Goal: Navigation & Orientation: Find specific page/section

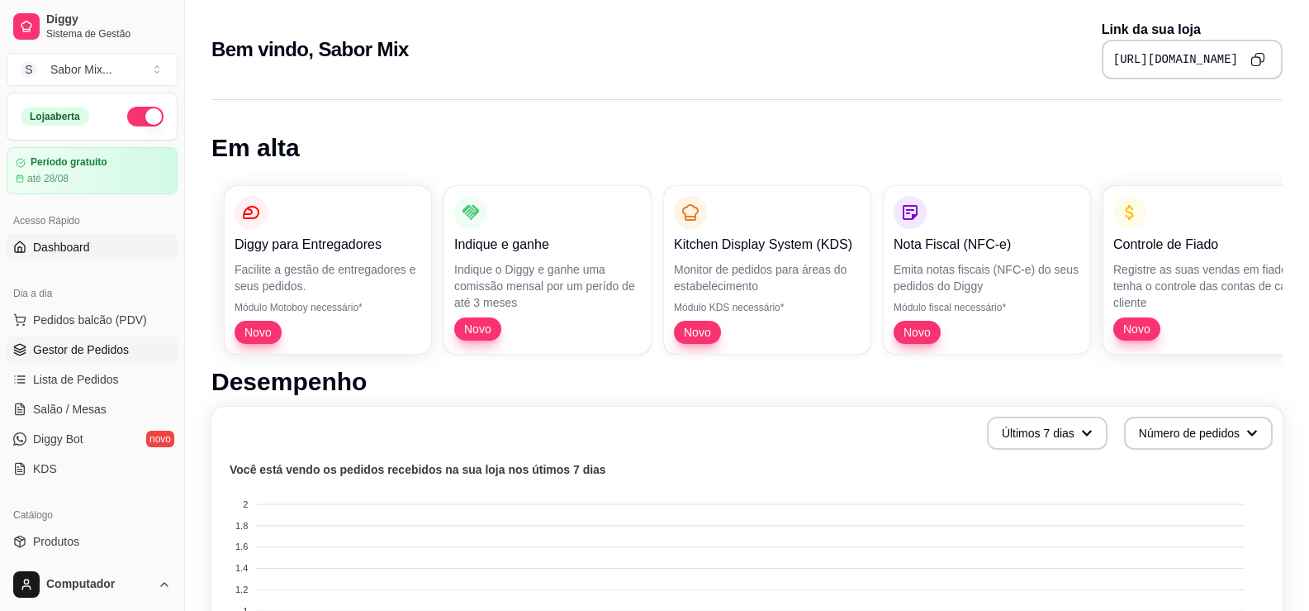
click at [80, 356] on span "Gestor de Pedidos" at bounding box center [81, 349] width 96 height 17
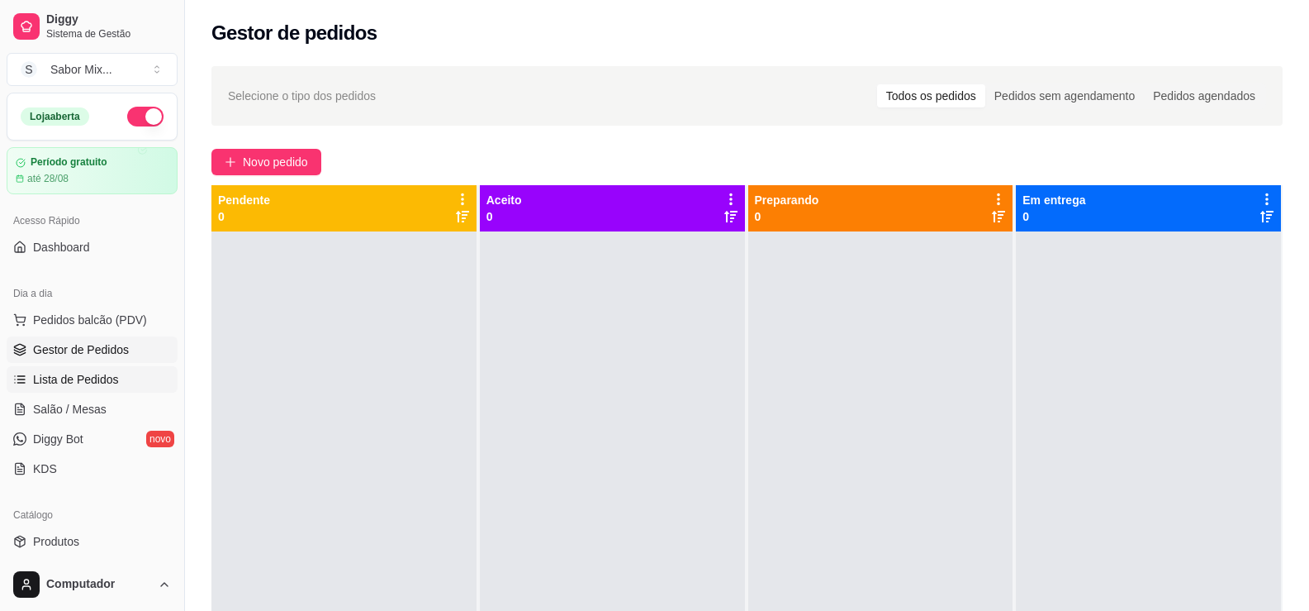
click at [89, 381] on span "Lista de Pedidos" at bounding box center [76, 379] width 86 height 17
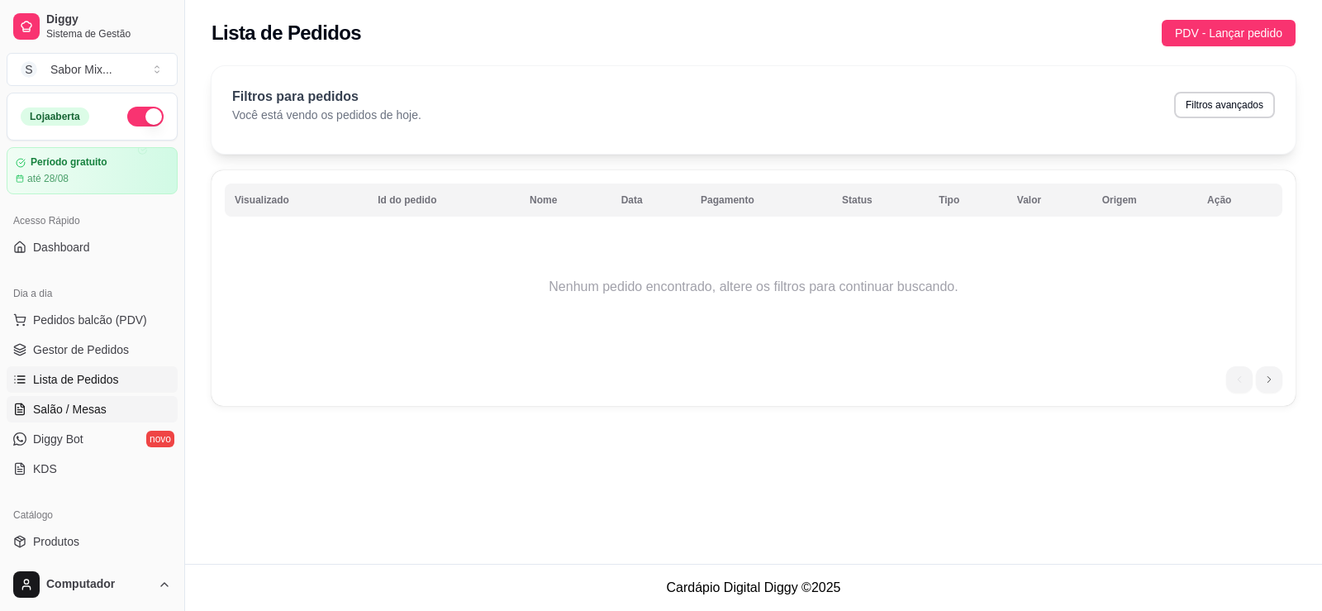
click at [92, 408] on span "Salão / Mesas" at bounding box center [70, 409] width 74 height 17
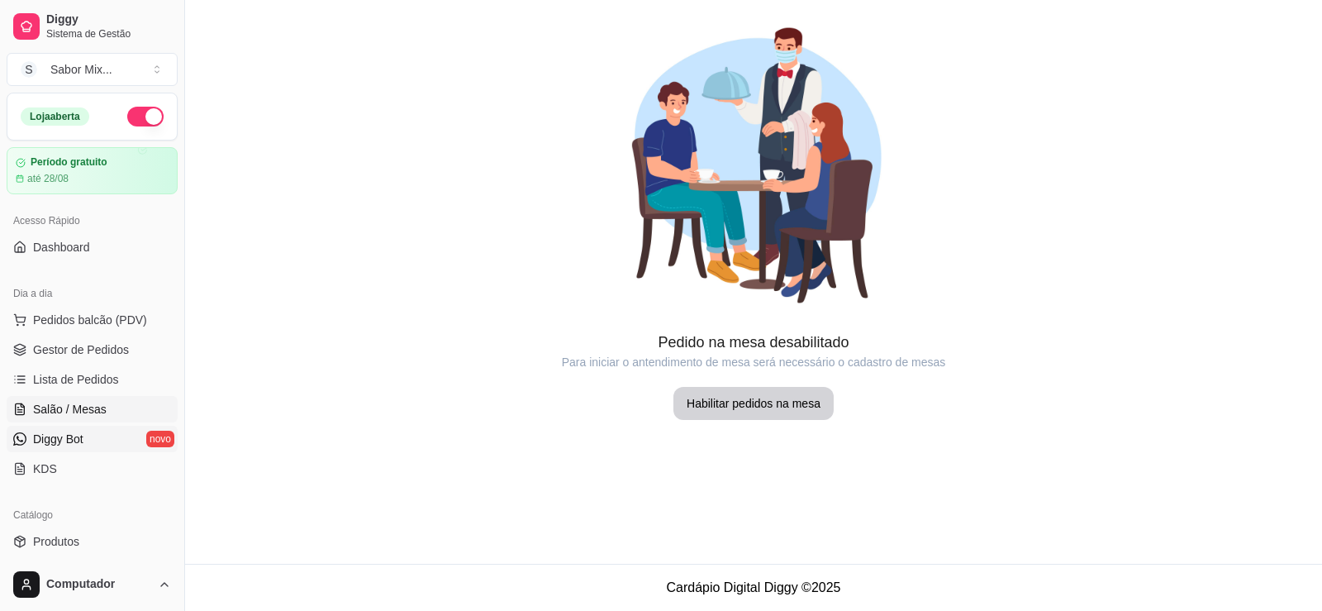
click at [88, 430] on link "Diggy Bot novo" at bounding box center [92, 438] width 171 height 26
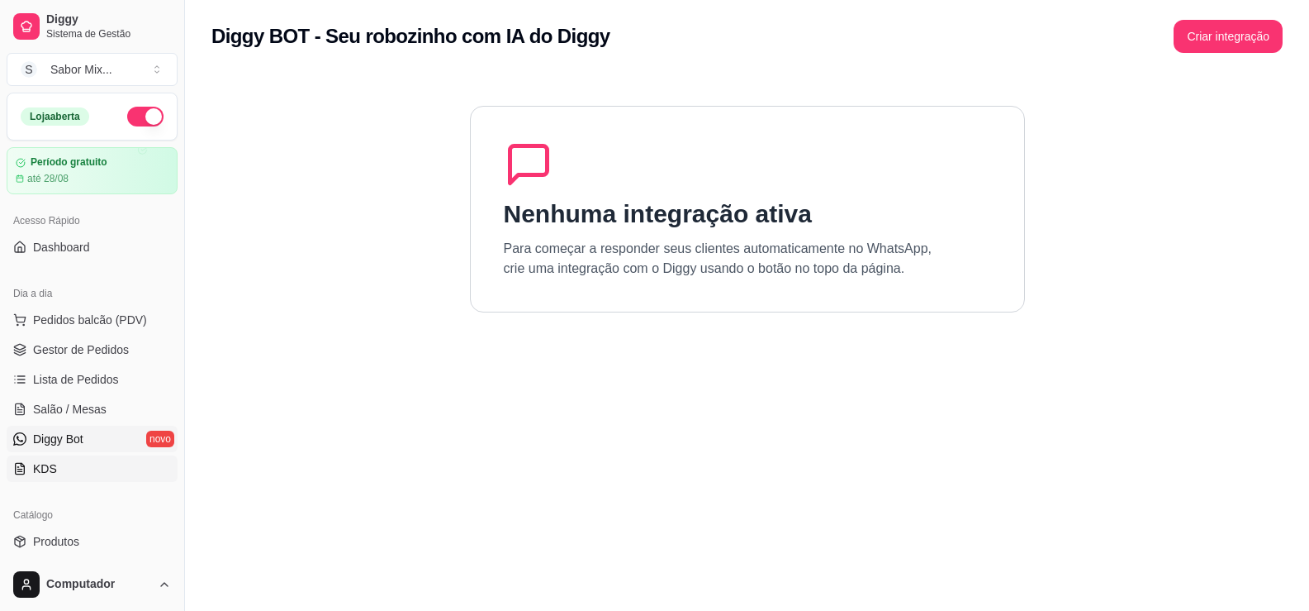
click at [69, 467] on link "KDS" at bounding box center [92, 468] width 171 height 26
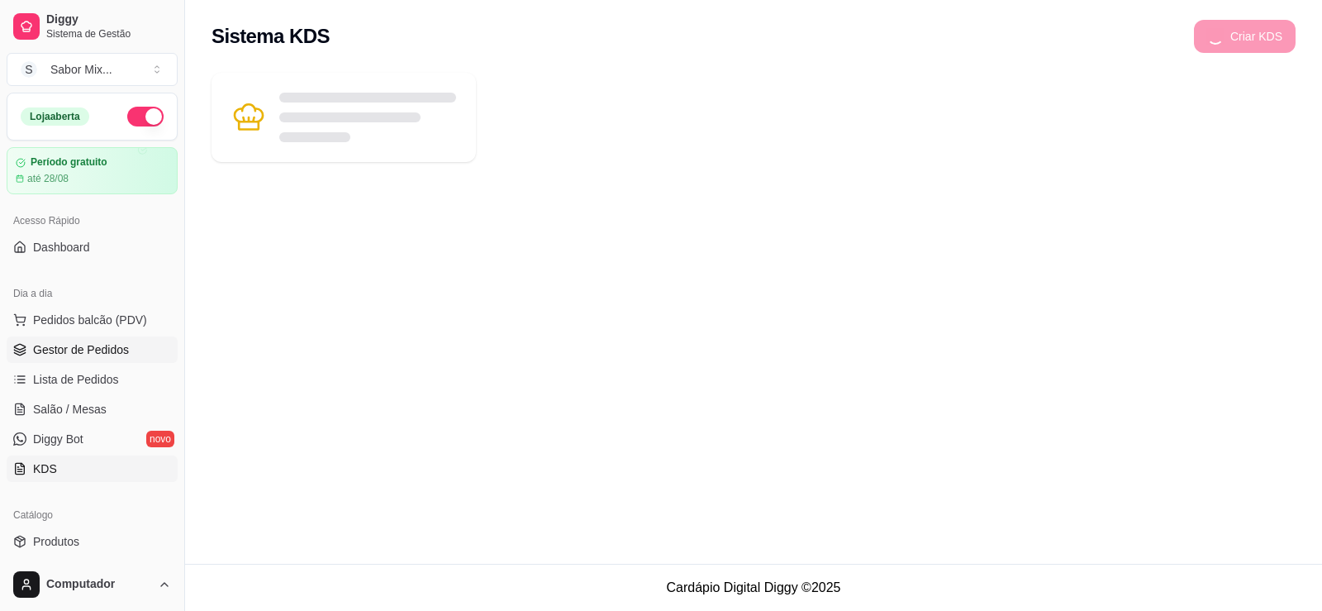
click at [90, 342] on span "Gestor de Pedidos" at bounding box center [81, 349] width 96 height 17
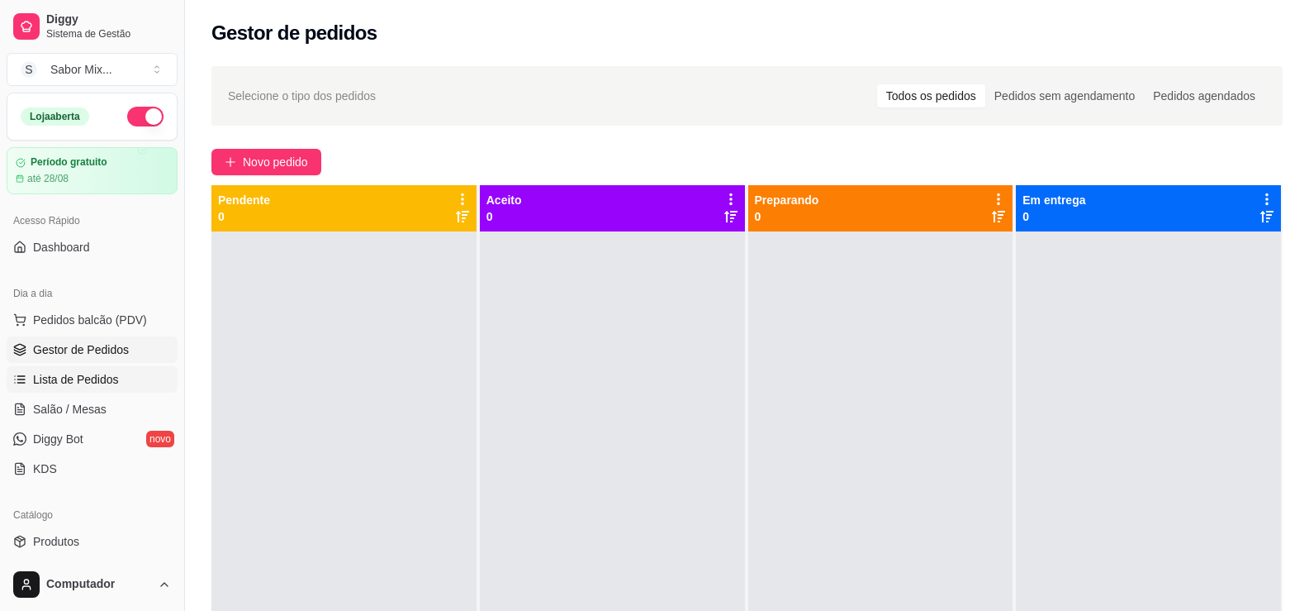
click at [114, 376] on span "Lista de Pedidos" at bounding box center [76, 379] width 86 height 17
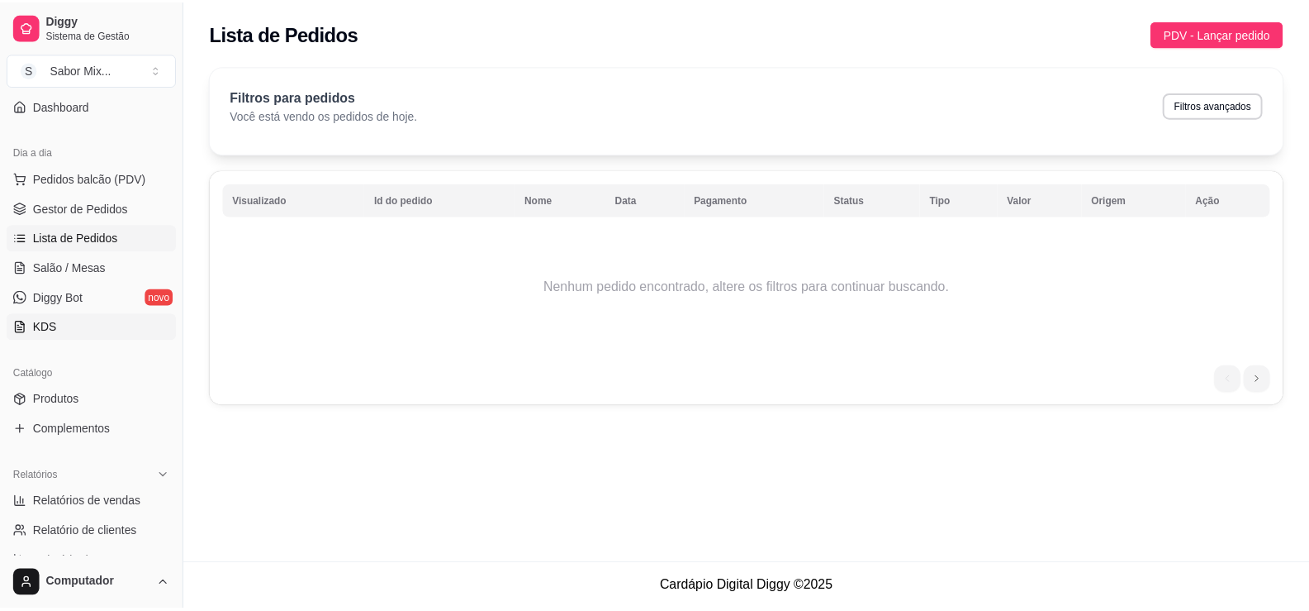
scroll to position [165, 0]
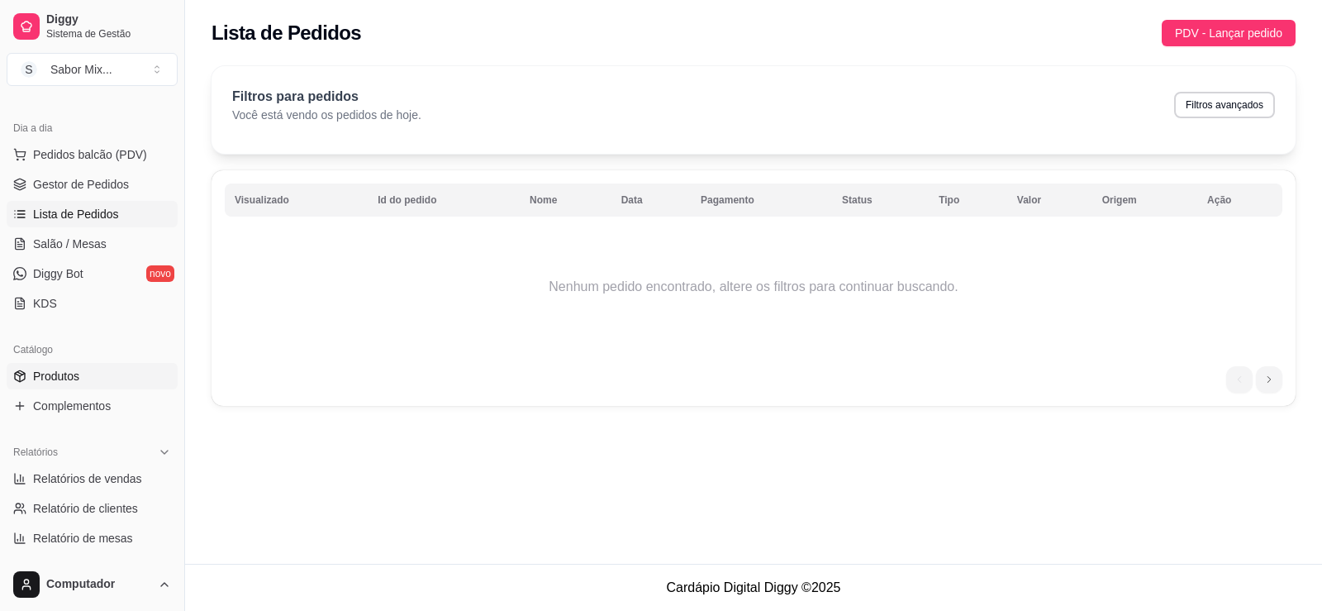
click at [72, 379] on span "Produtos" at bounding box center [56, 376] width 46 height 17
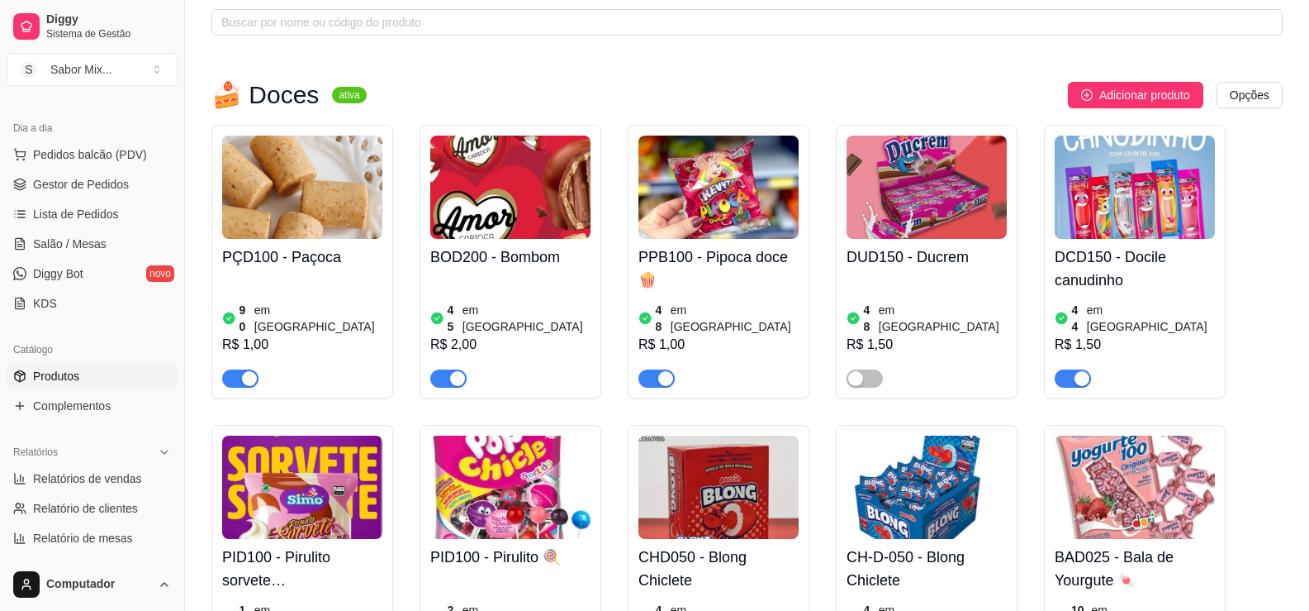
scroll to position [83, 0]
